Goal: Entertainment & Leisure: Consume media (video, audio)

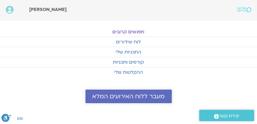
click at [136, 96] on span "מעבר ללוח האירועים המלא" at bounding box center [128, 96] width 72 height 7
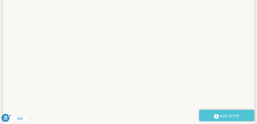
scroll to position [115, 0]
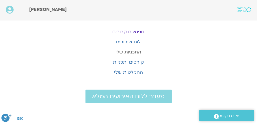
click at [131, 51] on link "התכניות שלי" at bounding box center [128, 52] width 257 height 10
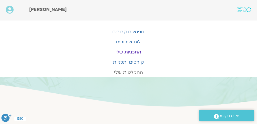
click at [129, 73] on link "ההקלטות שלי" at bounding box center [128, 72] width 257 height 10
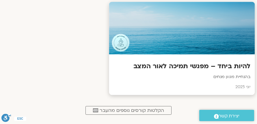
scroll to position [277, 0]
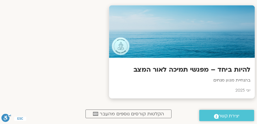
click at [186, 66] on h3 "להיות ביחד – מפגשי תמיכה לאור המצב" at bounding box center [181, 69] width 137 height 9
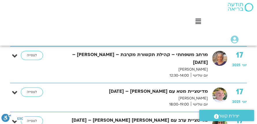
scroll to position [970, 0]
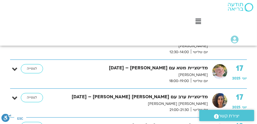
click at [31, 8] on link "לצפייה" at bounding box center [32, 3] width 22 height 9
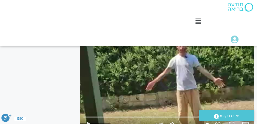
scroll to position [70, 0]
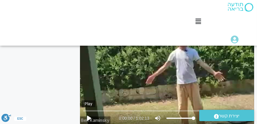
click at [87, 111] on button "play_arrow" at bounding box center [89, 118] width 14 height 14
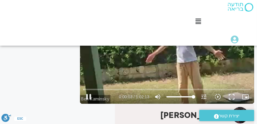
scroll to position [93, 0]
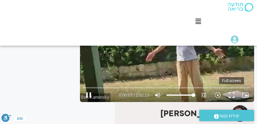
click at [231, 88] on button "fullscreen" at bounding box center [232, 95] width 14 height 14
type input "125.76822"
